Goal: Task Accomplishment & Management: Use online tool/utility

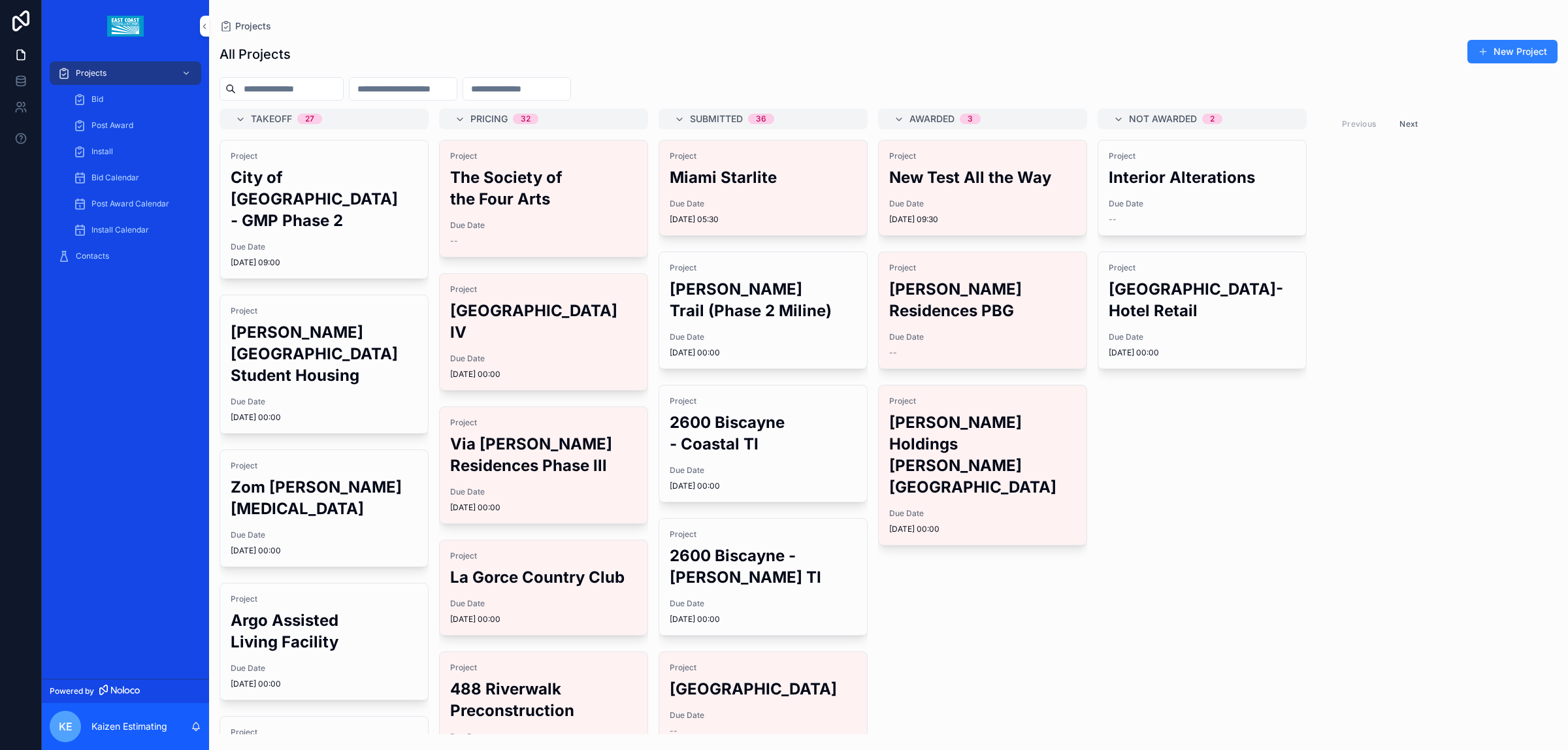
click at [301, 357] on h2 "[PERSON_NAME][GEOGRAPHIC_DATA] Student Housing" at bounding box center [324, 354] width 187 height 65
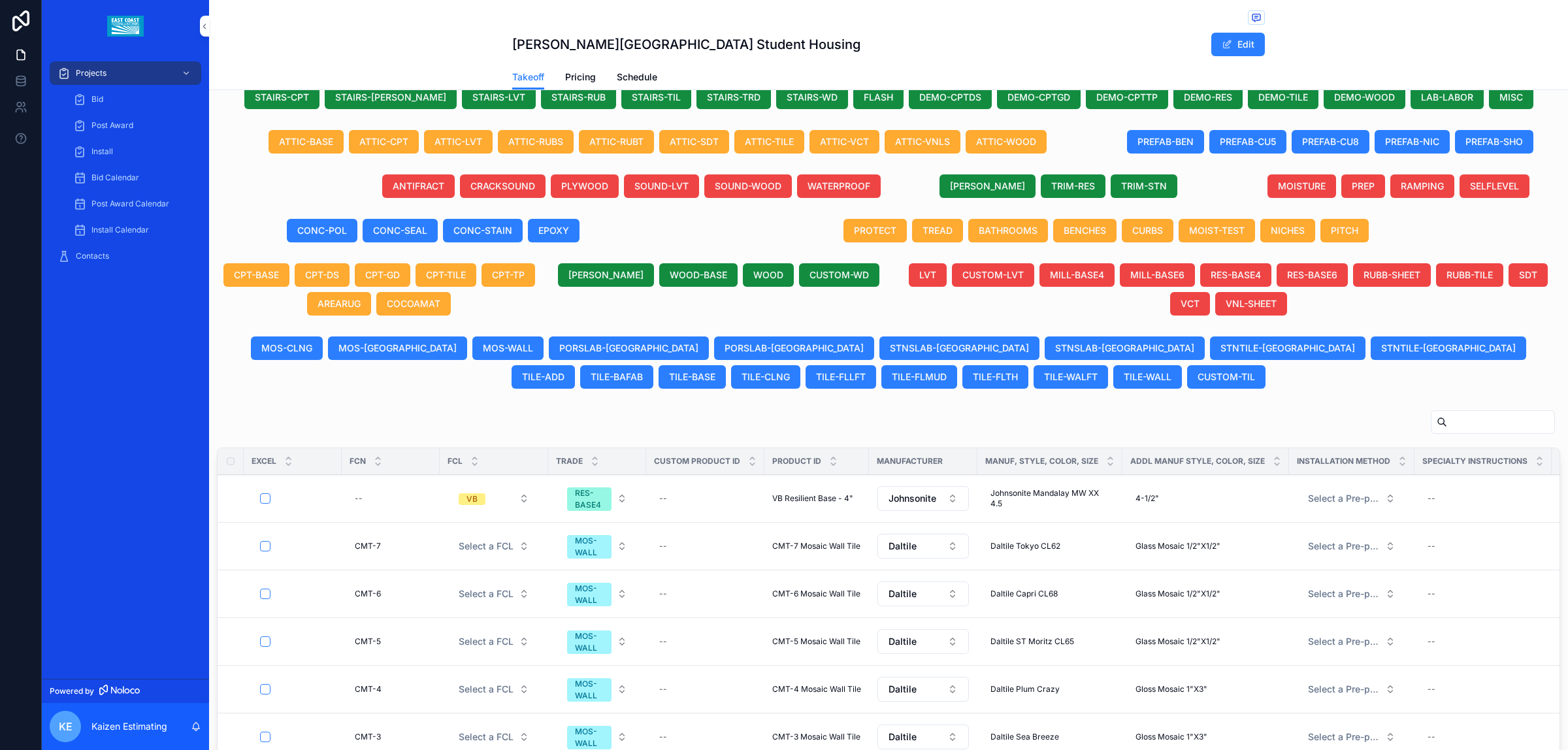
scroll to position [408, 0]
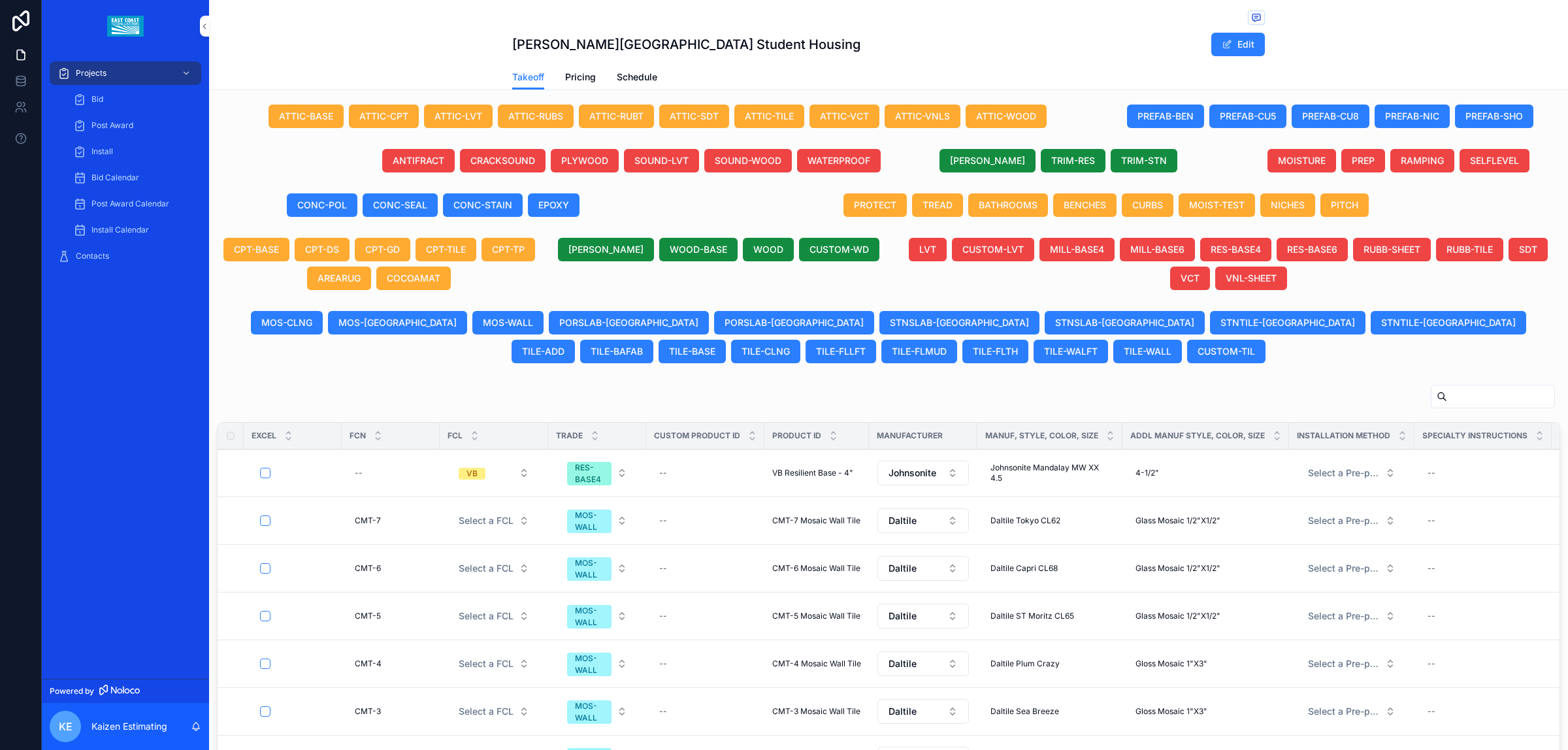
click at [1058, 159] on span "TRIM-RES" at bounding box center [1073, 161] width 44 height 13
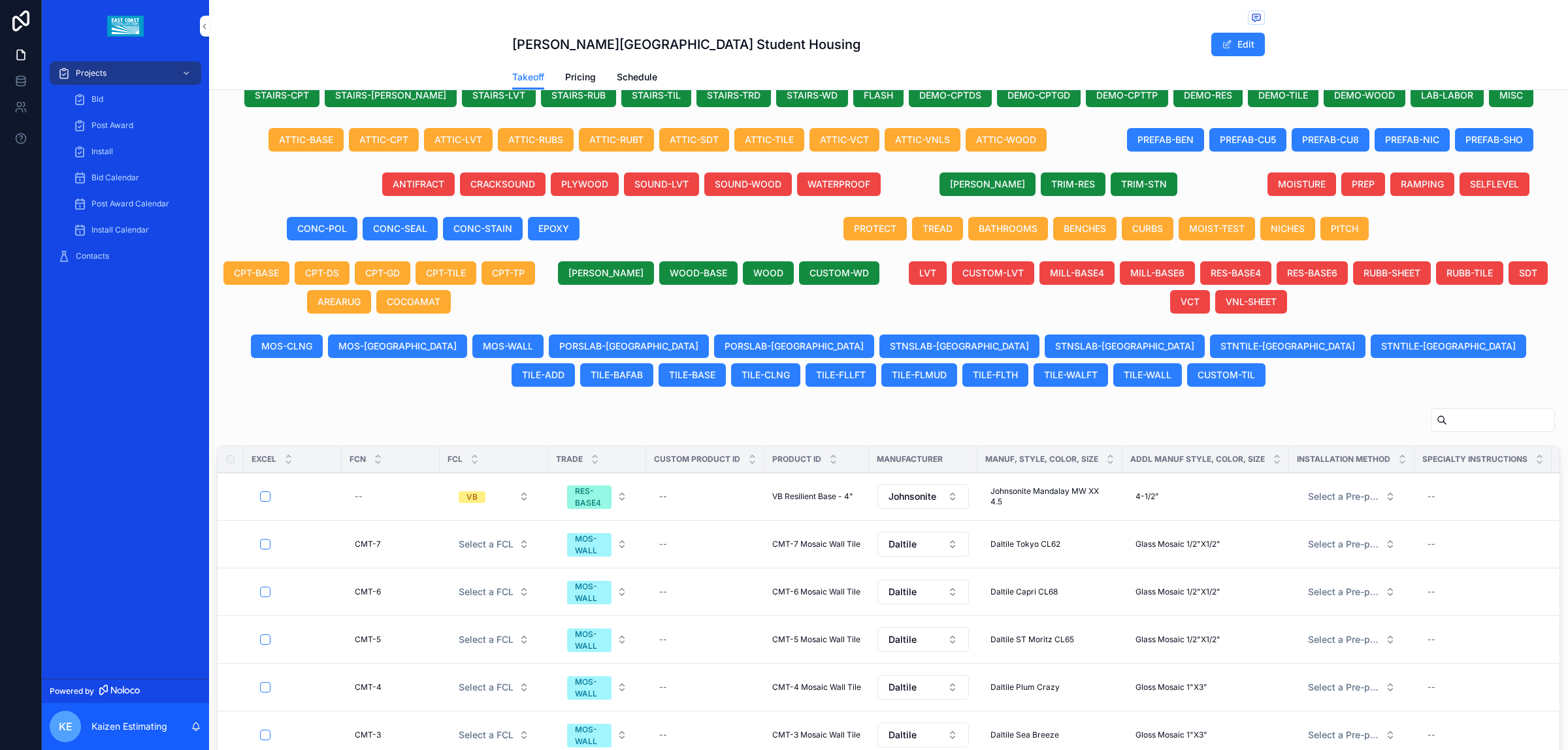
scroll to position [432, 0]
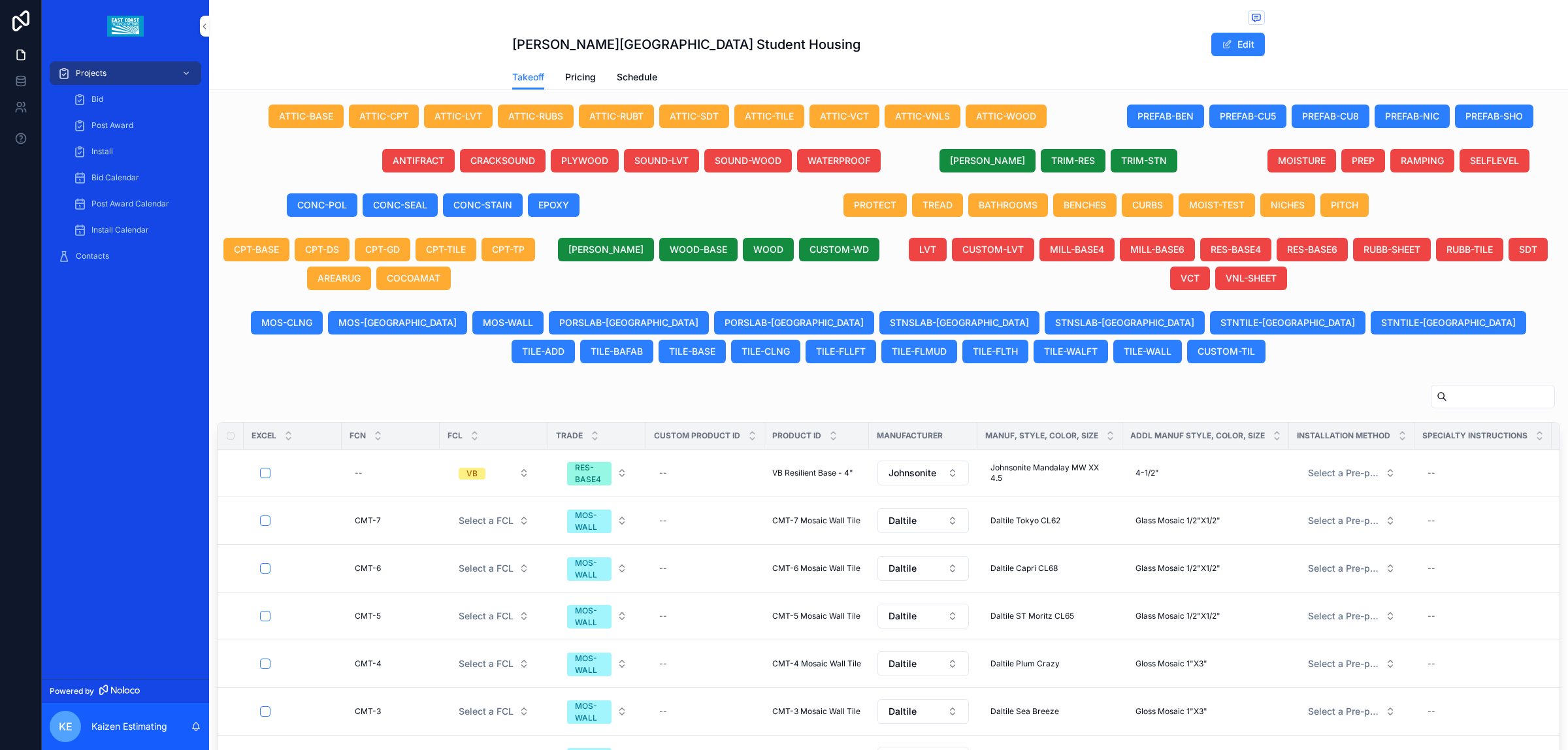
click at [1060, 163] on span "TRIM-RES" at bounding box center [1073, 161] width 44 height 13
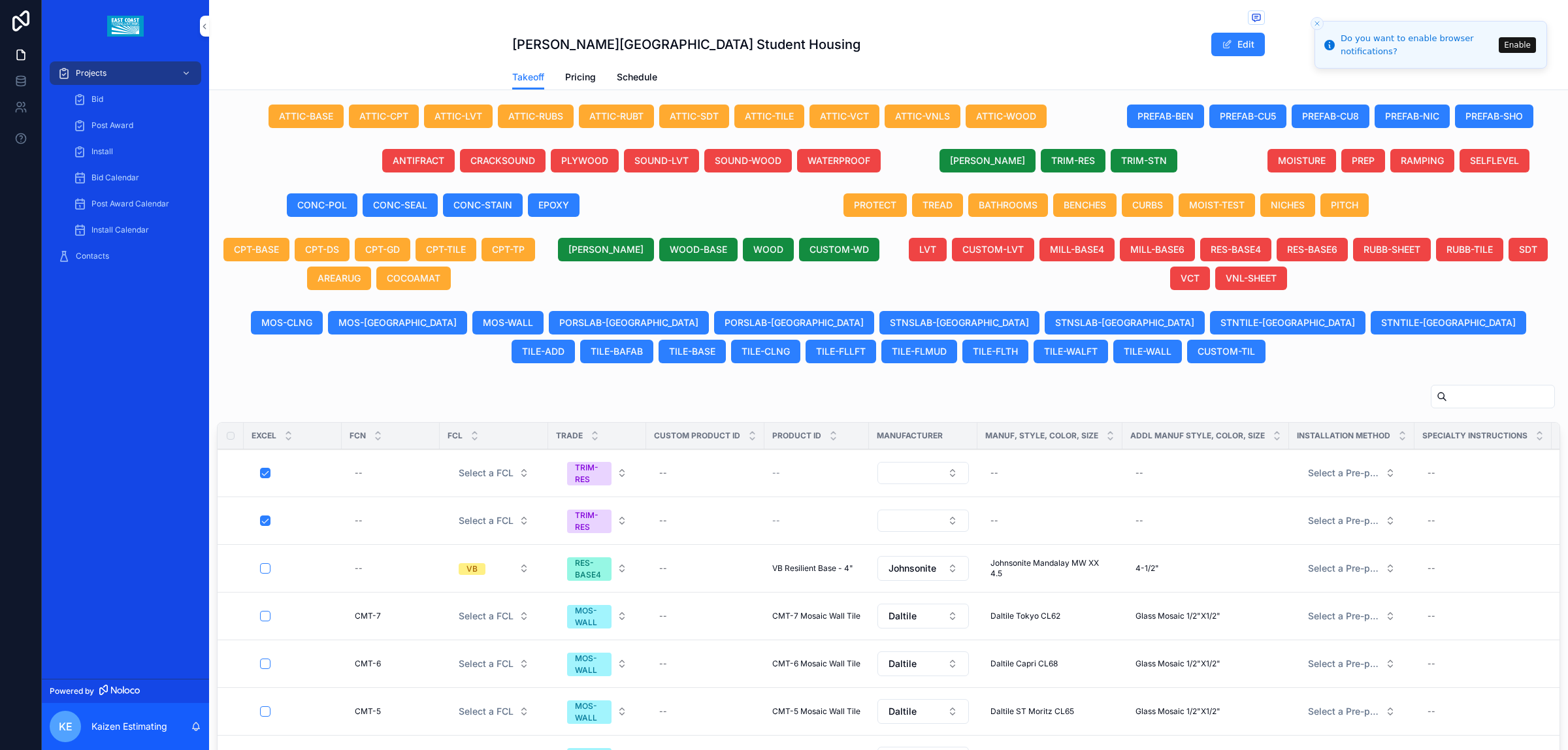
click at [676, 474] on div "--" at bounding box center [704, 473] width 102 height 21
click at [784, 389] on div "scrollable content" at bounding box center [888, 399] width 1343 height 30
click at [845, 464] on td "--" at bounding box center [817, 473] width 105 height 47
click at [807, 471] on div "--" at bounding box center [816, 473] width 89 height 11
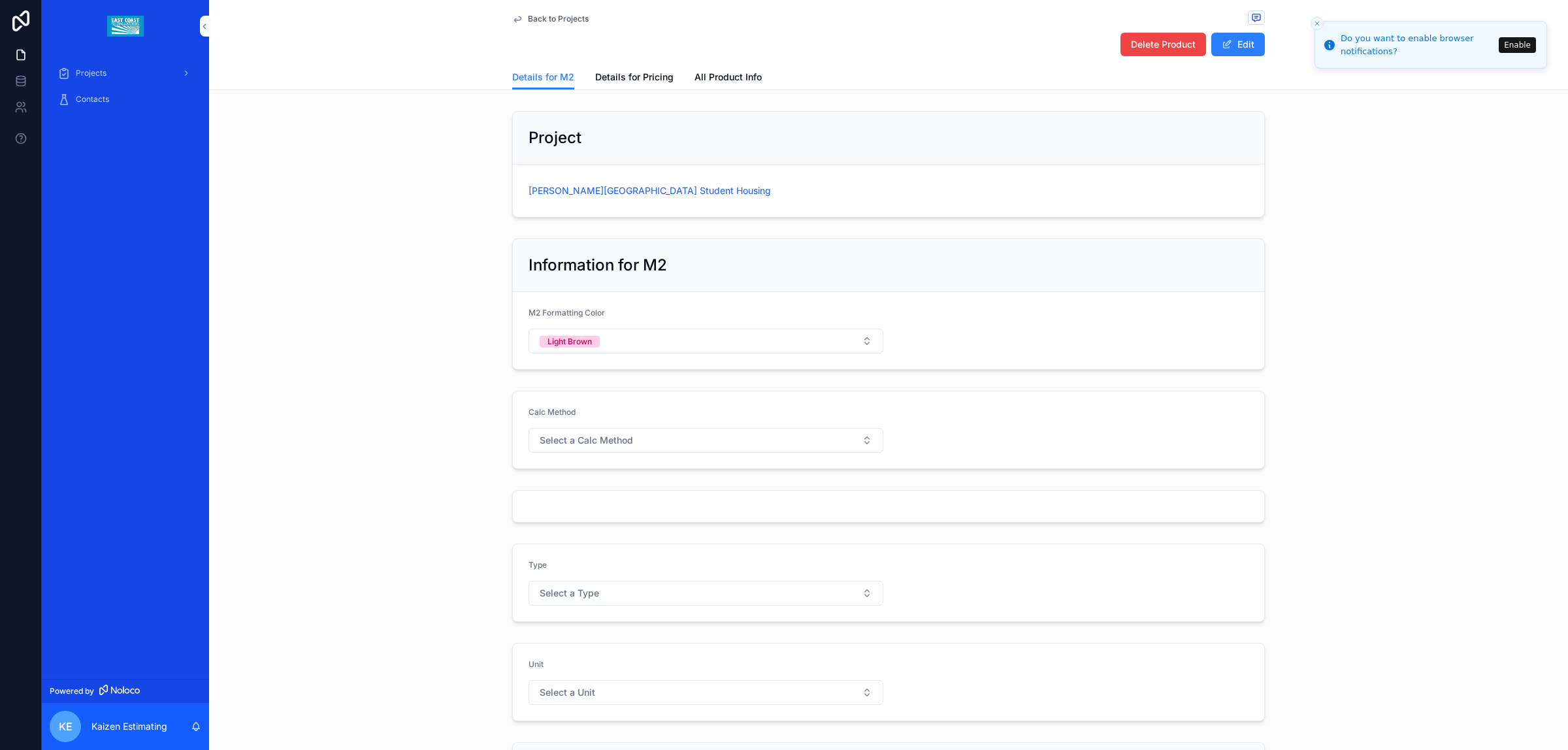
click at [1182, 46] on span "Delete Product" at bounding box center [1163, 45] width 65 height 13
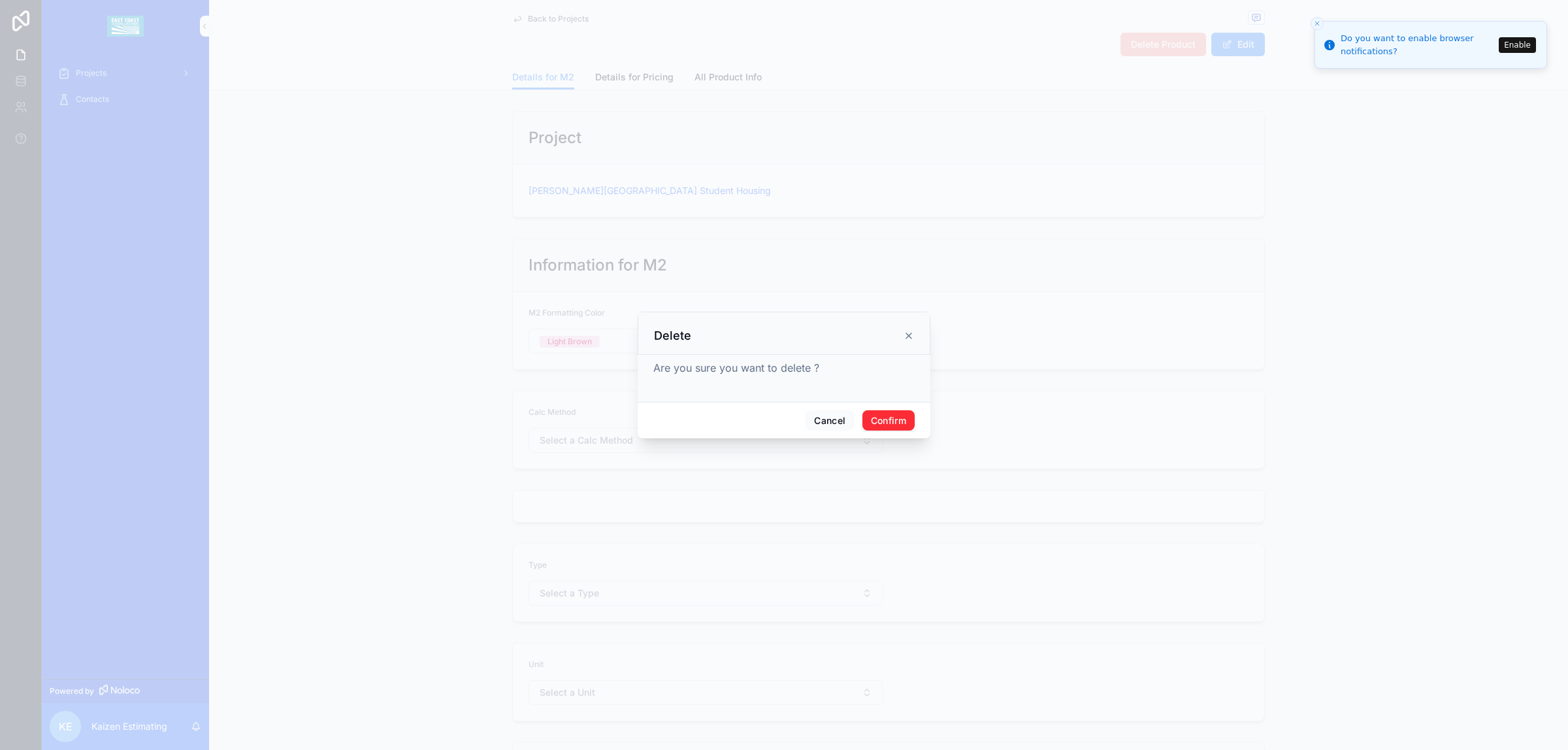
click at [899, 420] on button "Confirm" at bounding box center [889, 420] width 52 height 21
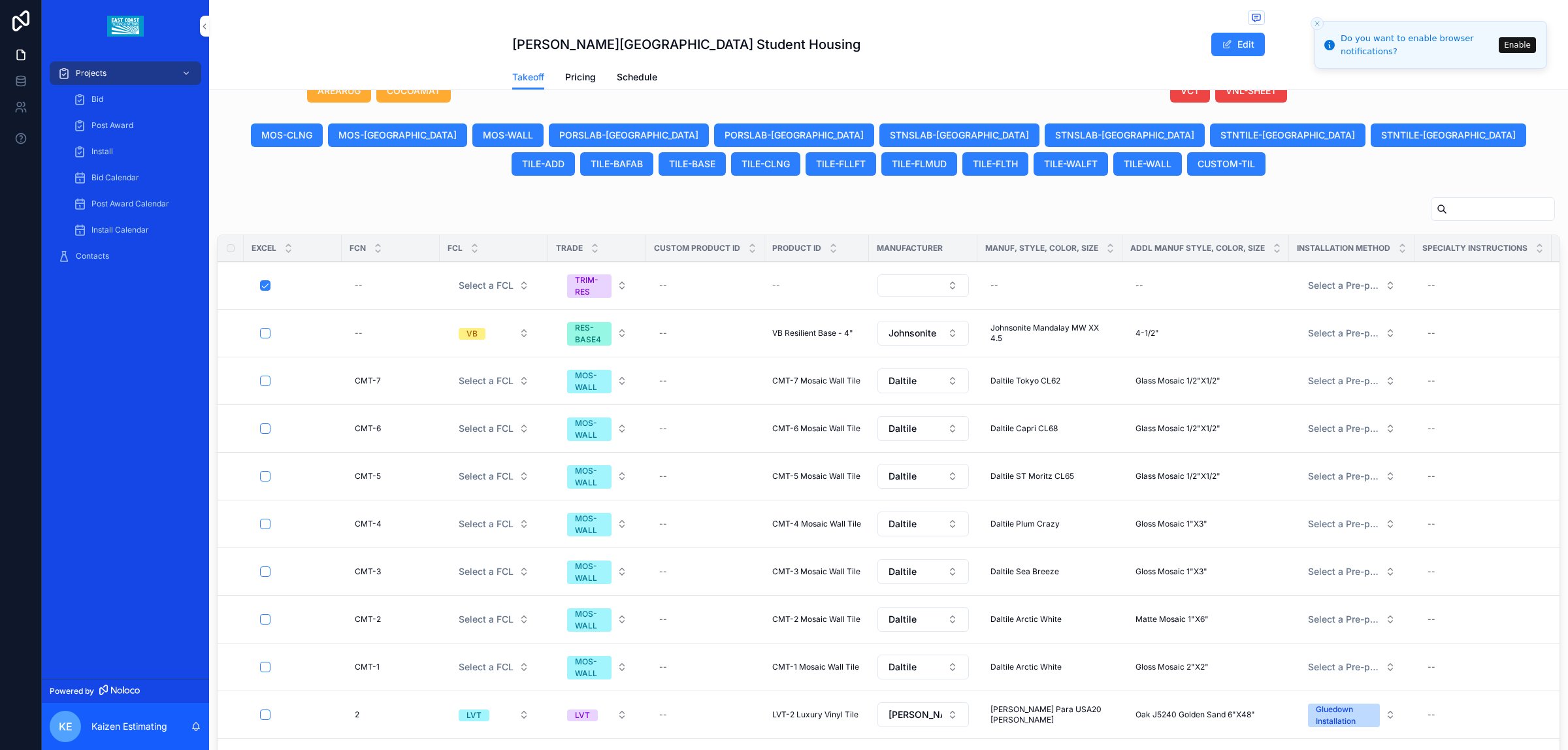
scroll to position [653, 0]
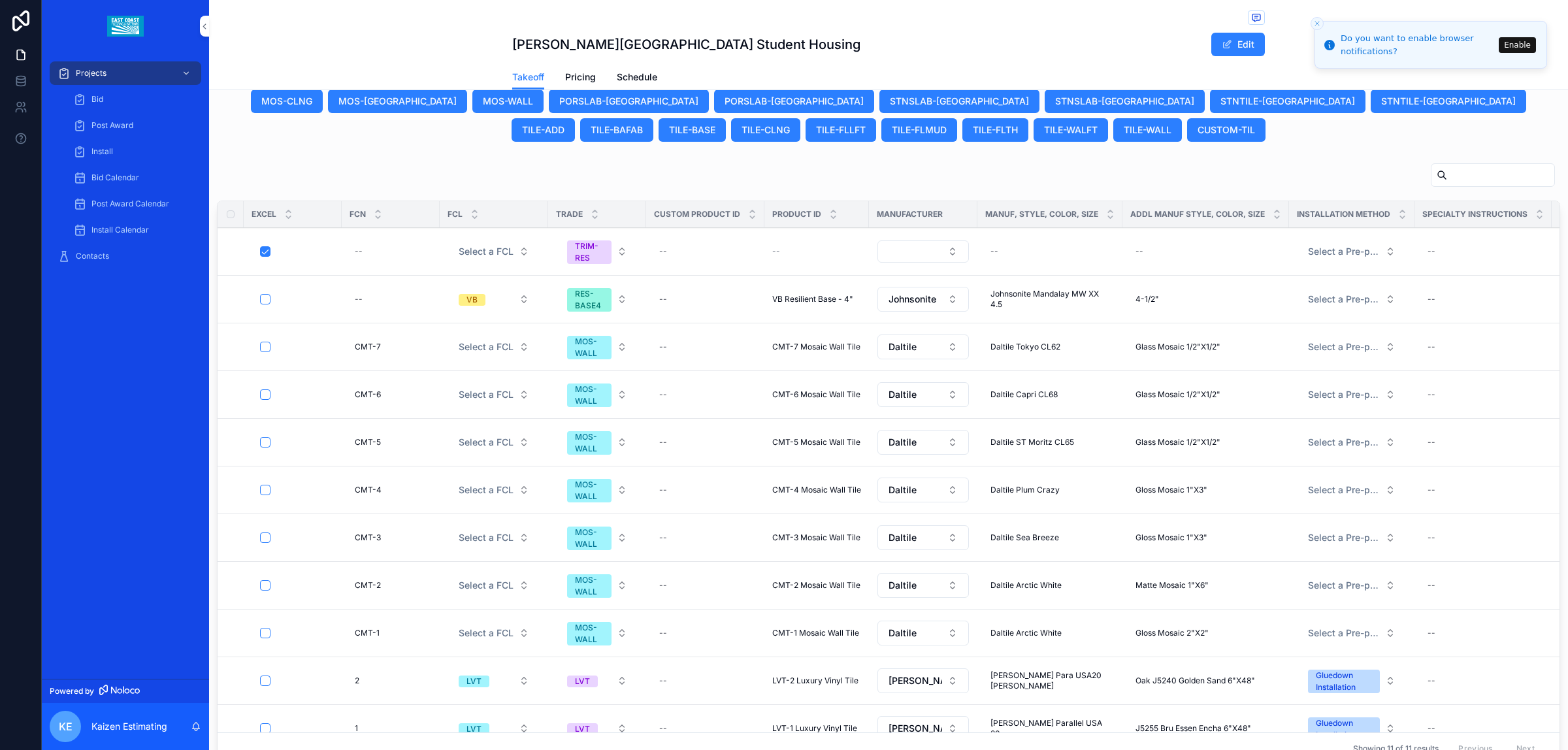
click at [1036, 259] on div "--" at bounding box center [1049, 251] width 129 height 21
click at [1009, 250] on div "--" at bounding box center [1049, 251] width 129 height 21
type input "**********"
click button "scrollable content" at bounding box center [1149, 270] width 16 height 16
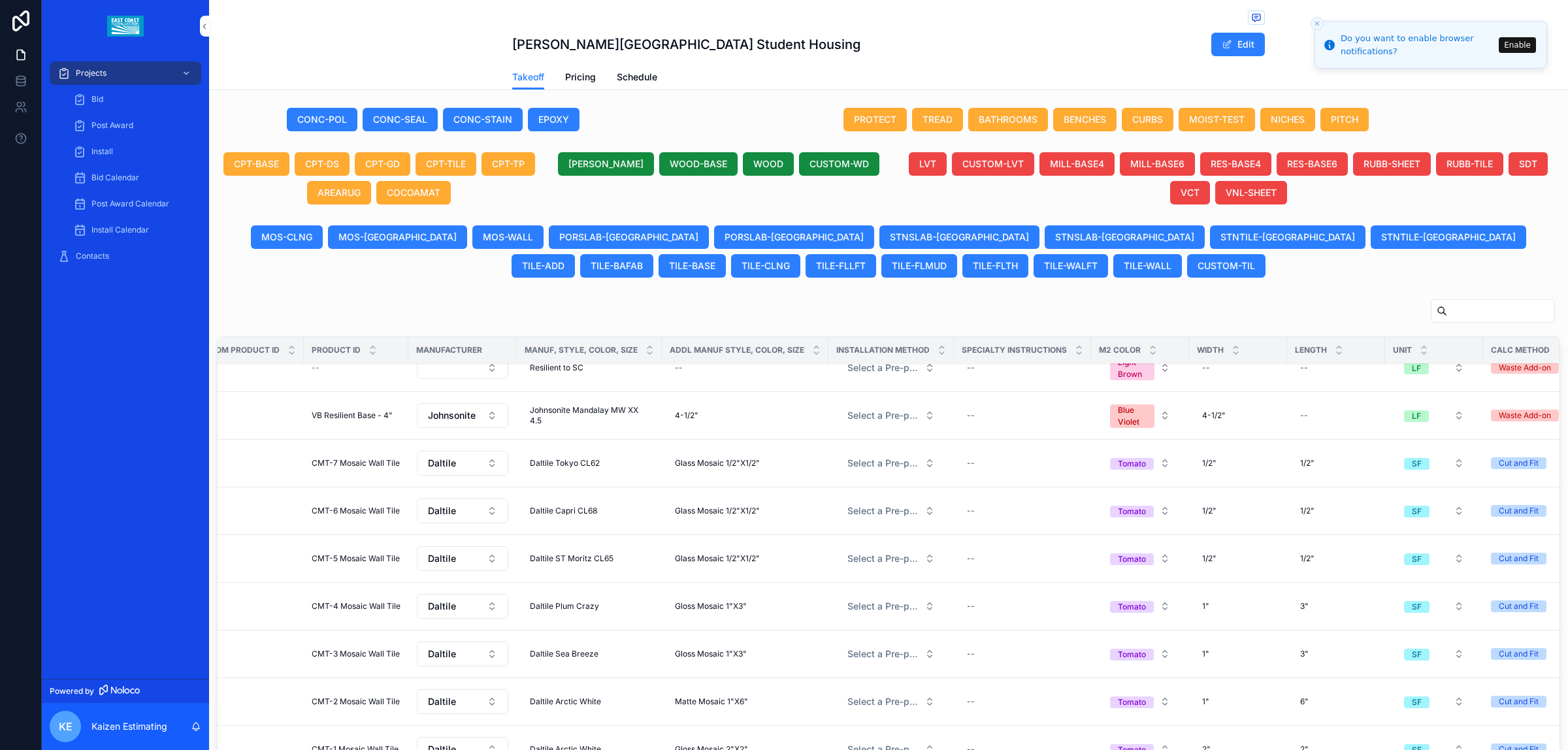
scroll to position [0, 460]
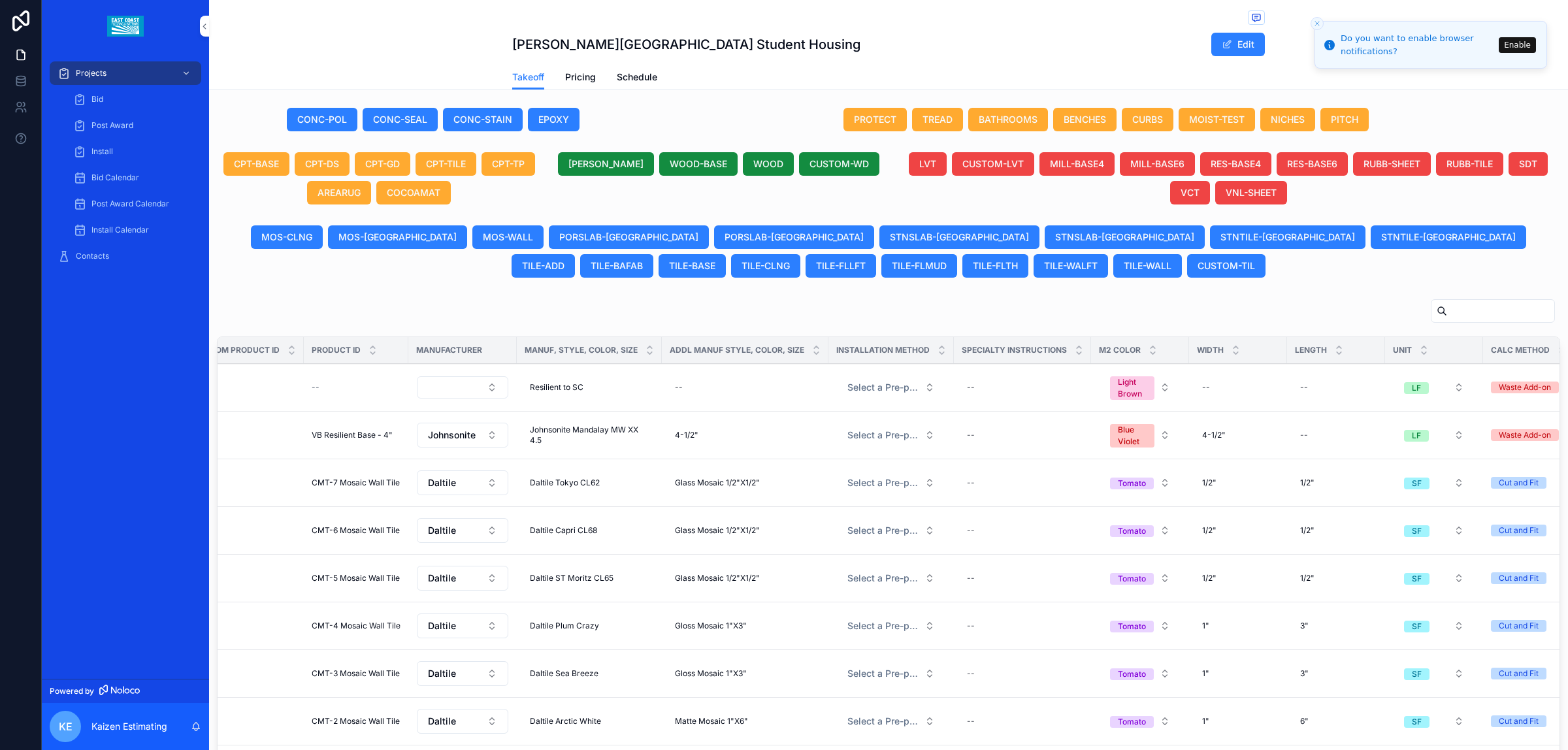
click at [1214, 386] on div "--" at bounding box center [1237, 387] width 82 height 21
click at [1218, 387] on div "--" at bounding box center [1237, 387] width 82 height 21
type input "**"
click button "scrollable content" at bounding box center [1358, 405] width 16 height 16
